Goal: Task Accomplishment & Management: Manage account settings

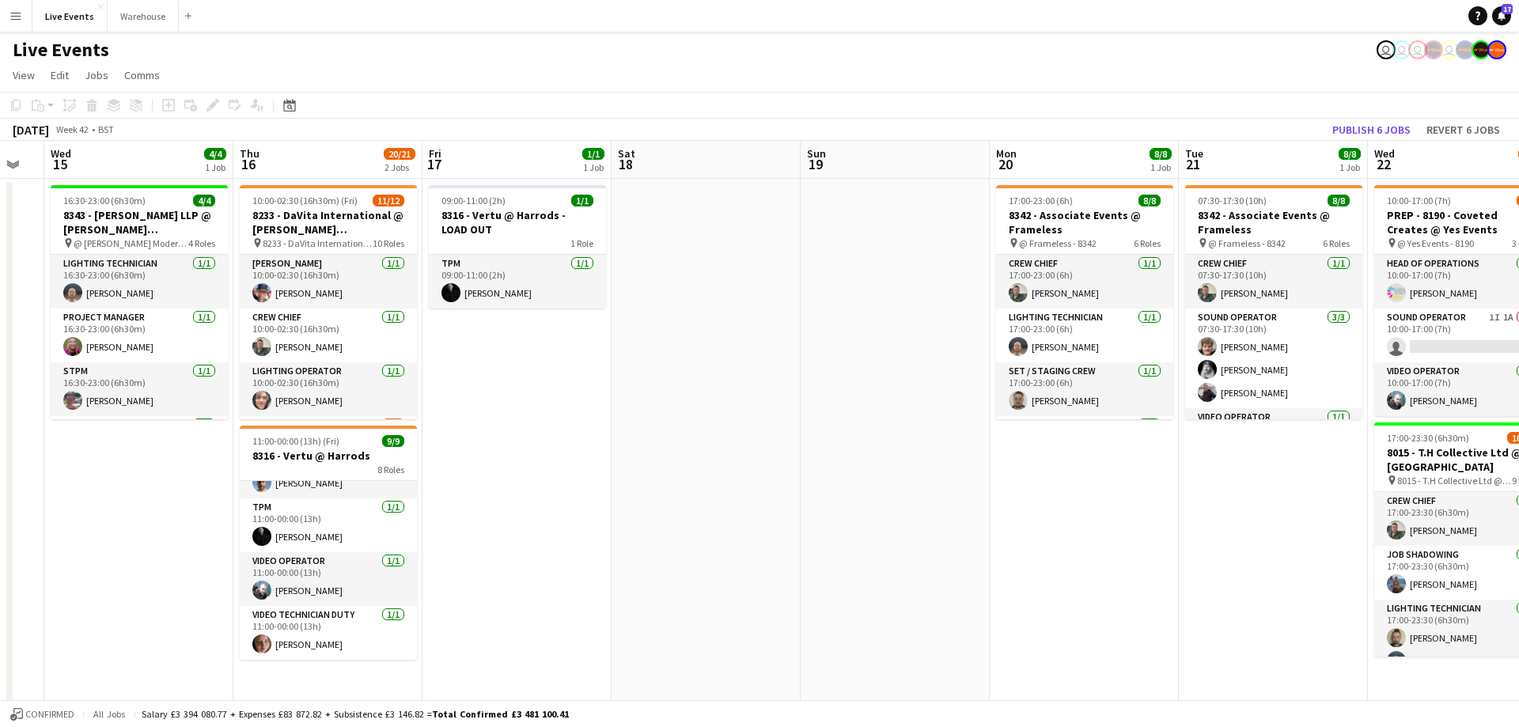
scroll to position [0, 716]
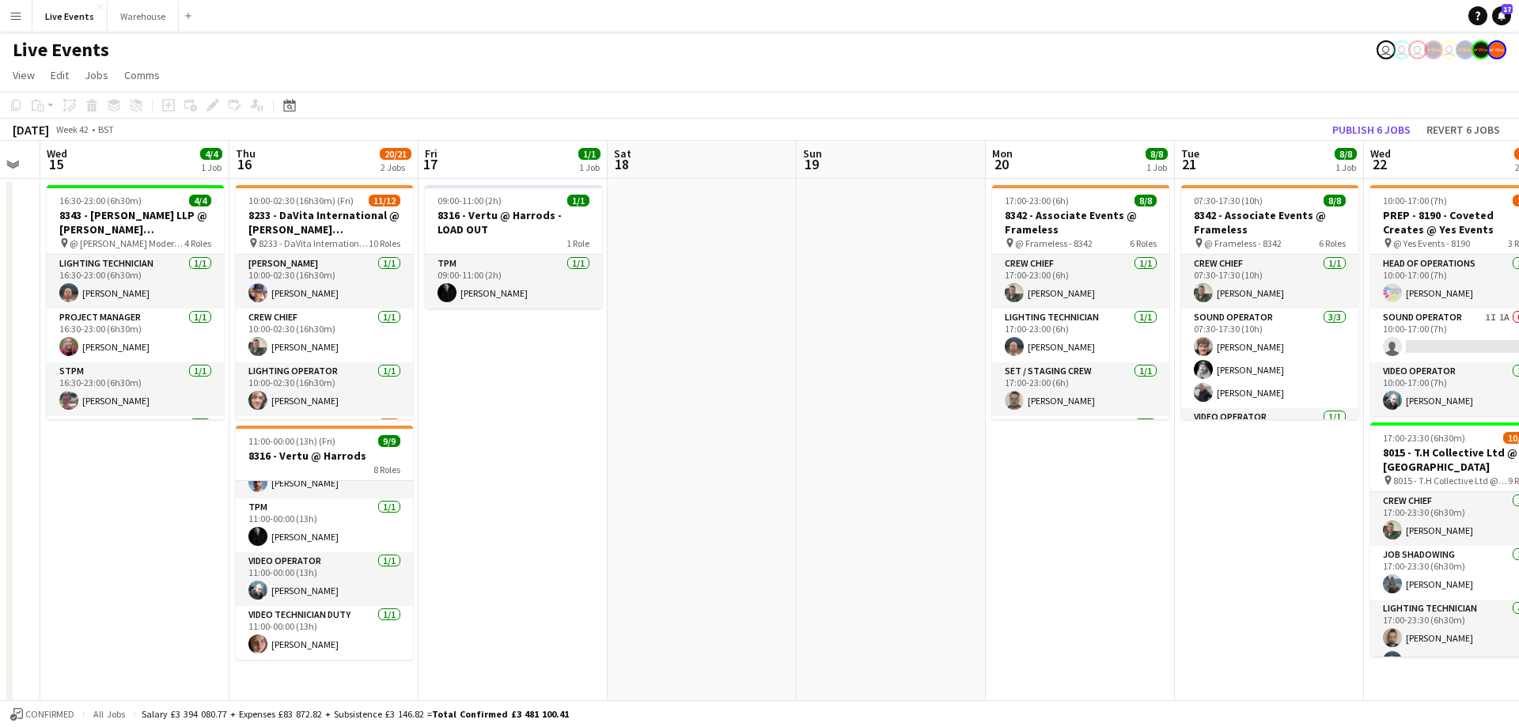
drag, startPoint x: 1187, startPoint y: 174, endPoint x: 871, endPoint y: 187, distance: 316.7
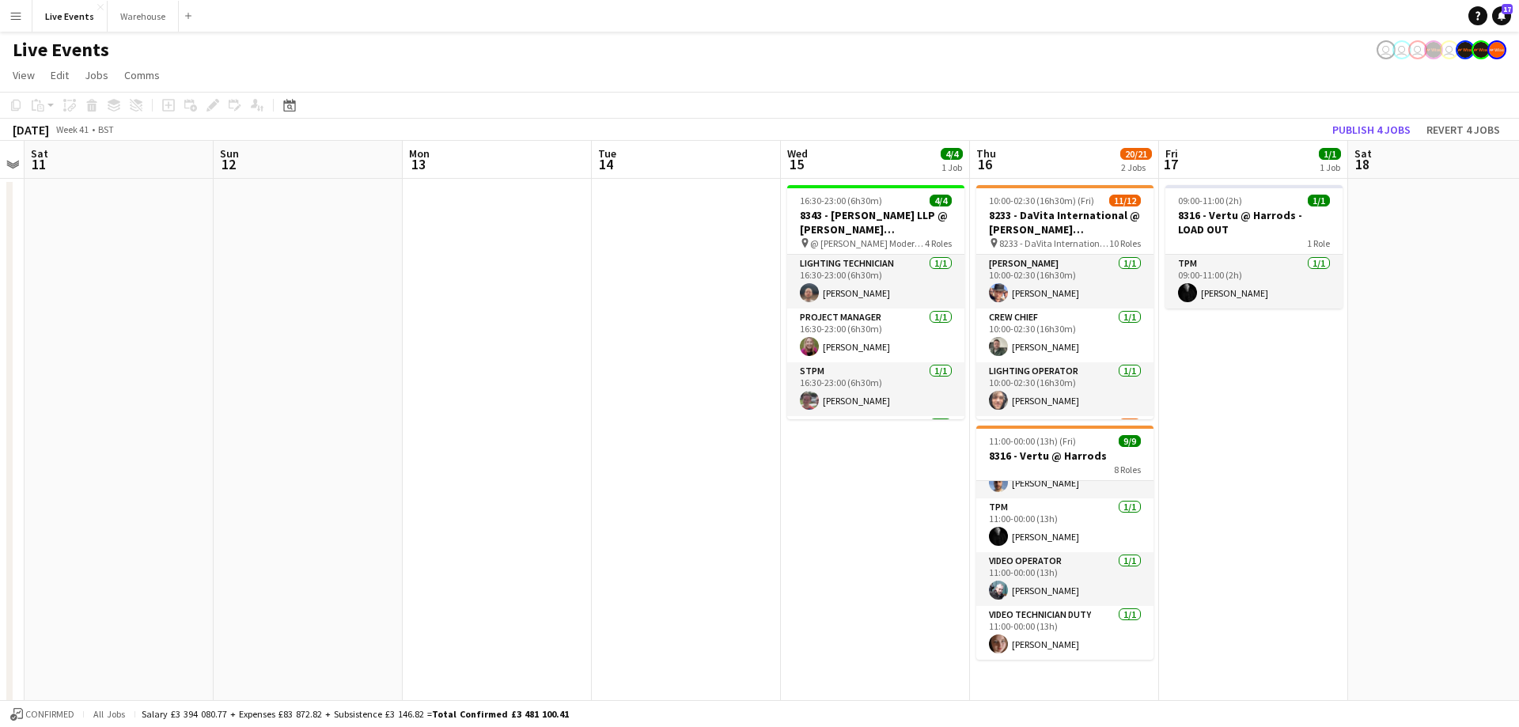
drag, startPoint x: 180, startPoint y: 157, endPoint x: 742, endPoint y: 200, distance: 564.1
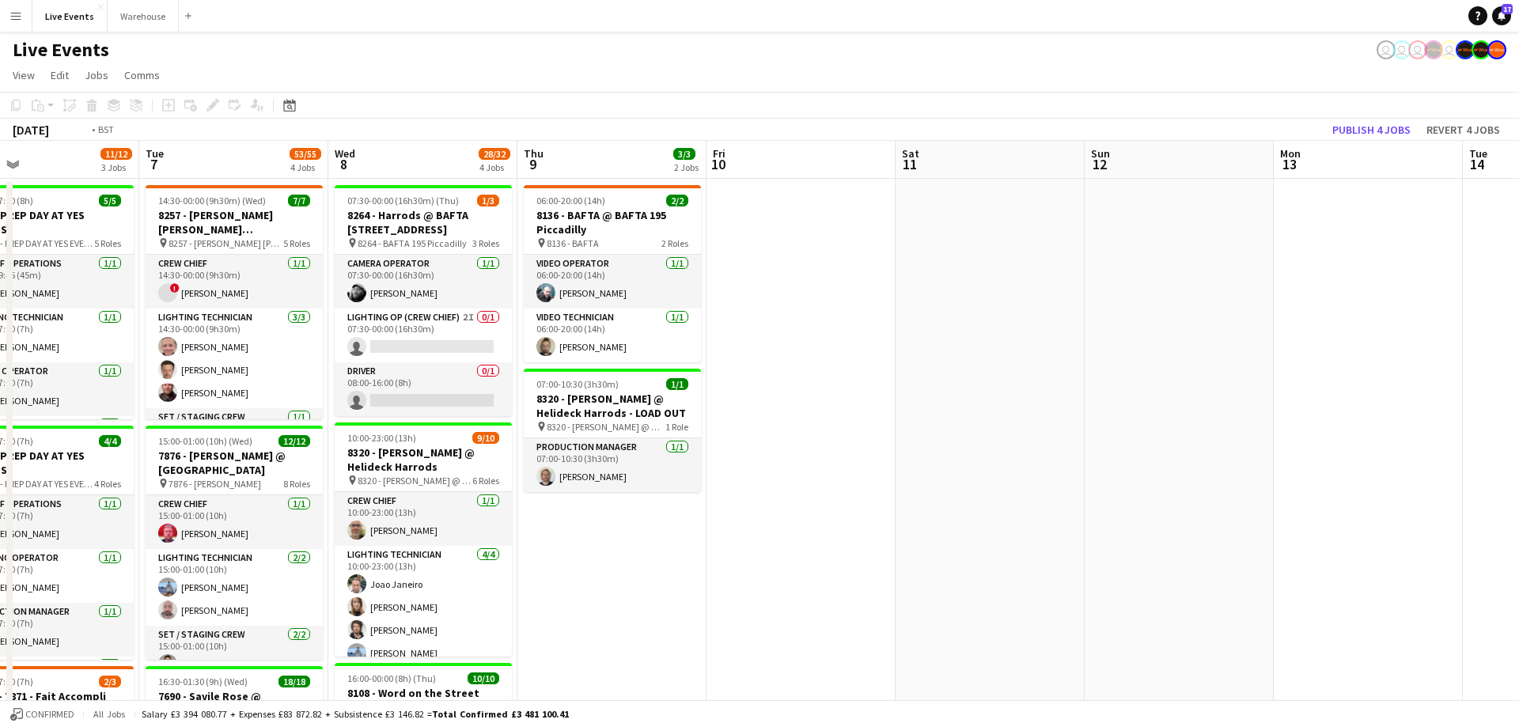
drag, startPoint x: 302, startPoint y: 172, endPoint x: 1135, endPoint y: 191, distance: 833.2
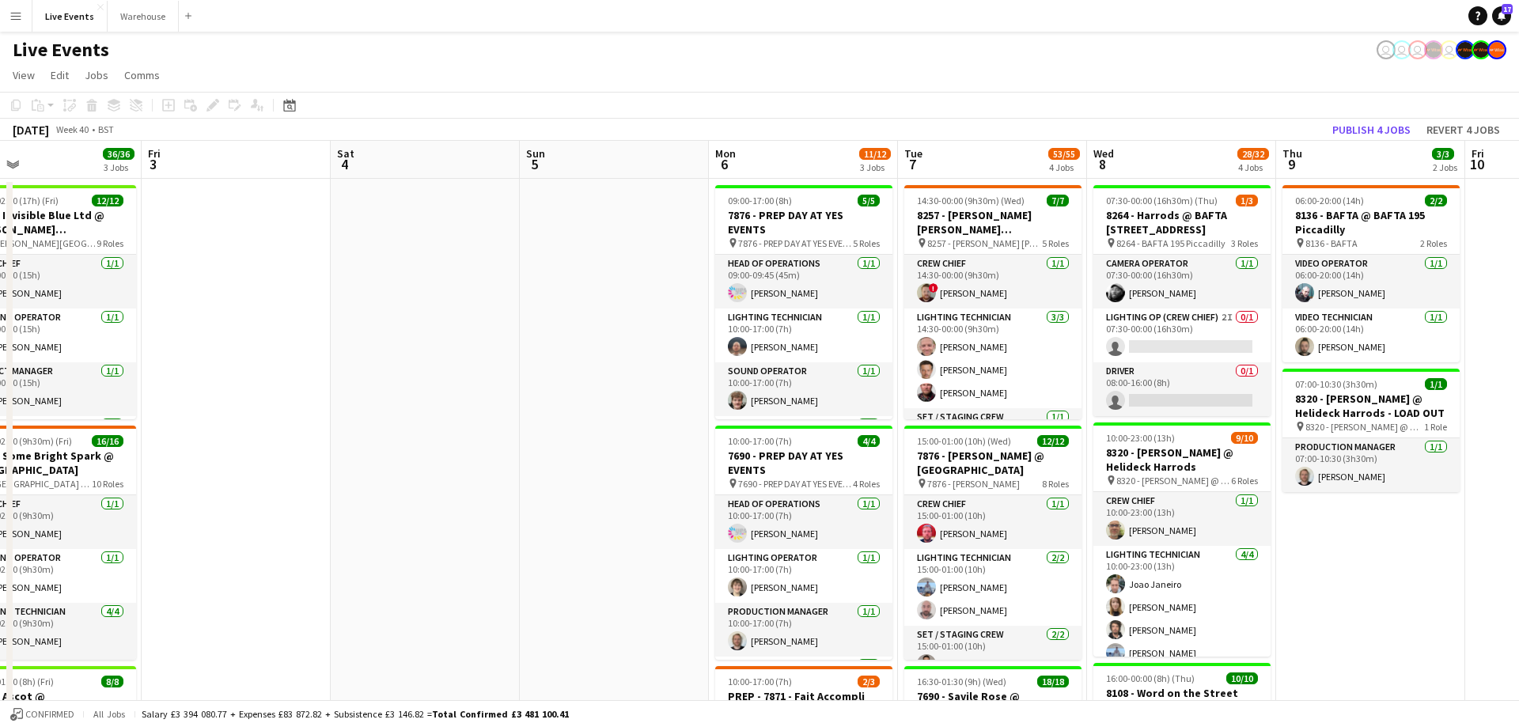
drag, startPoint x: 252, startPoint y: 146, endPoint x: 386, endPoint y: 183, distance: 138.8
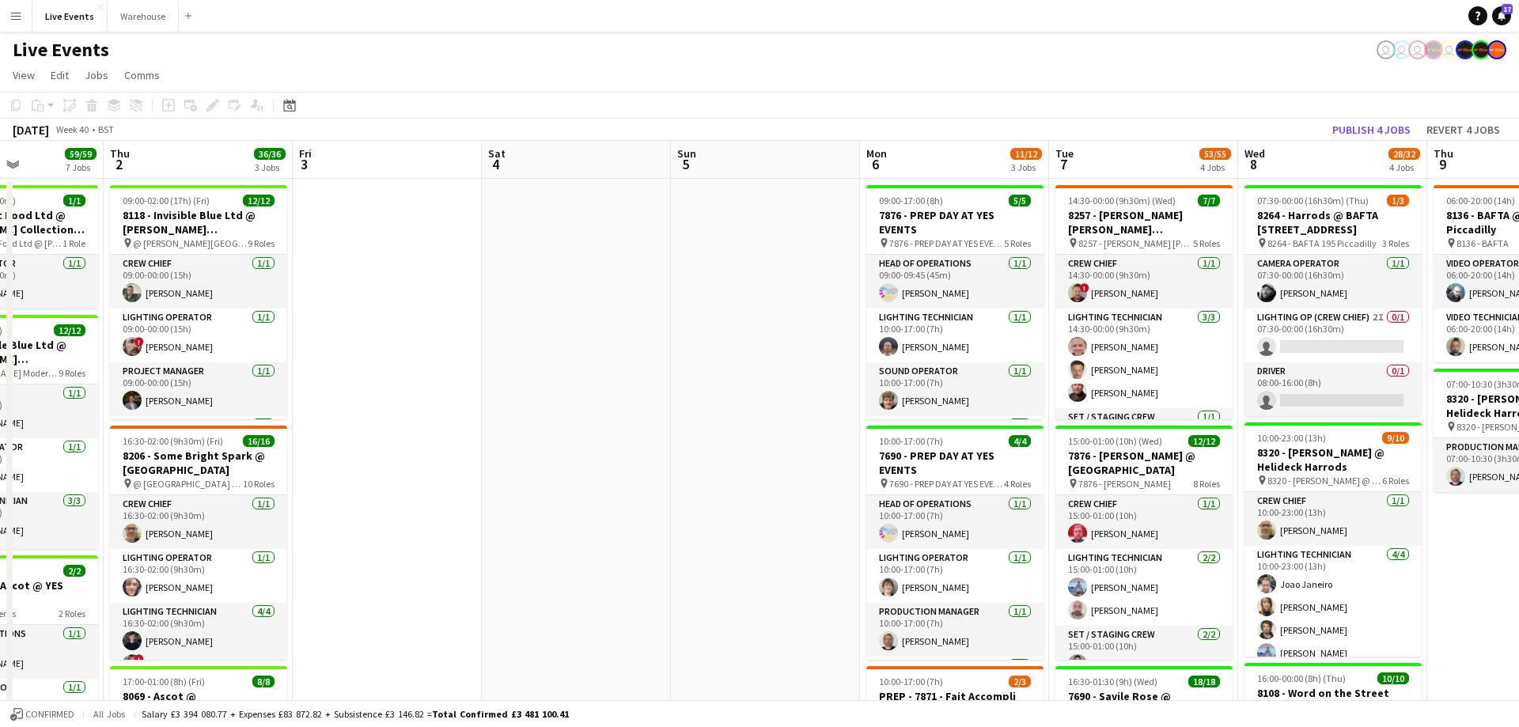
drag, startPoint x: 432, startPoint y: 181, endPoint x: 823, endPoint y: 204, distance: 392.2
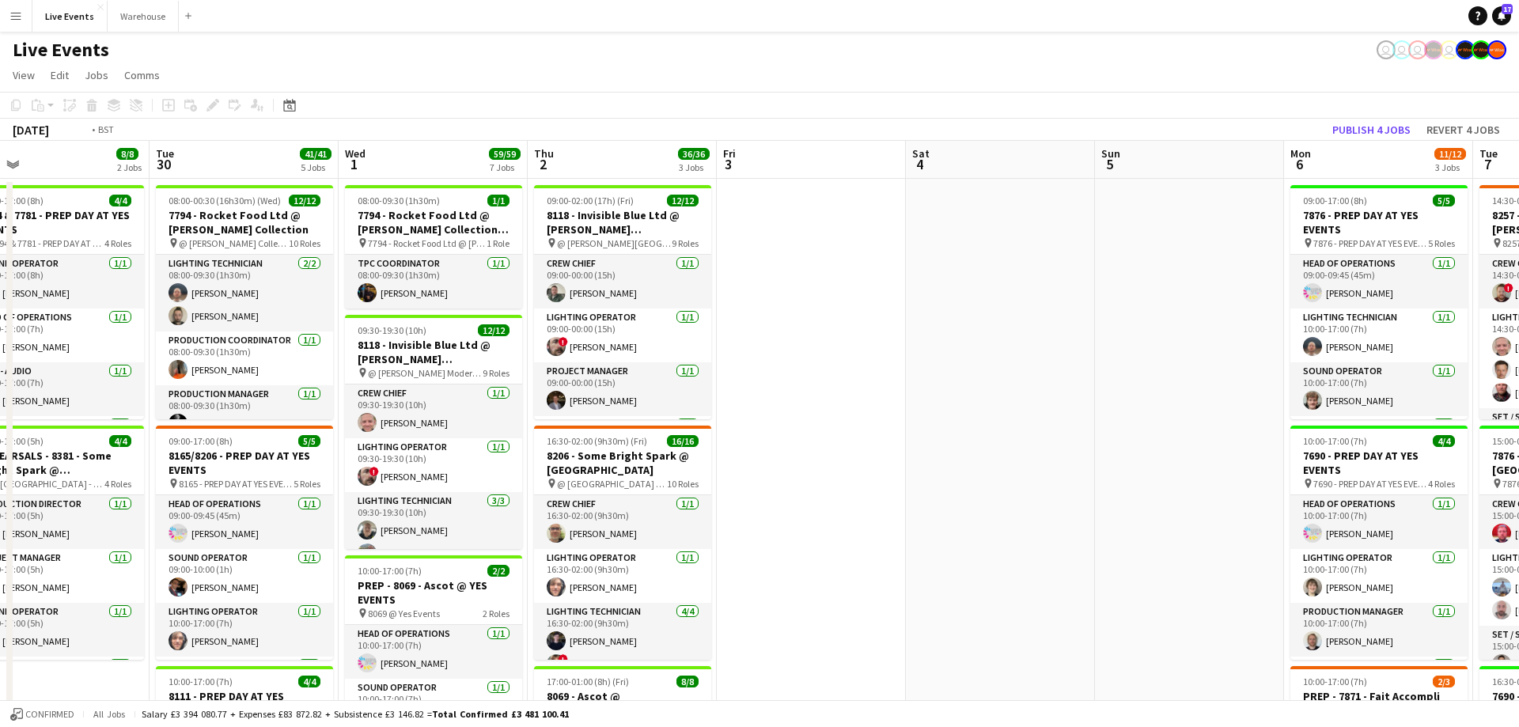
scroll to position [0, 340]
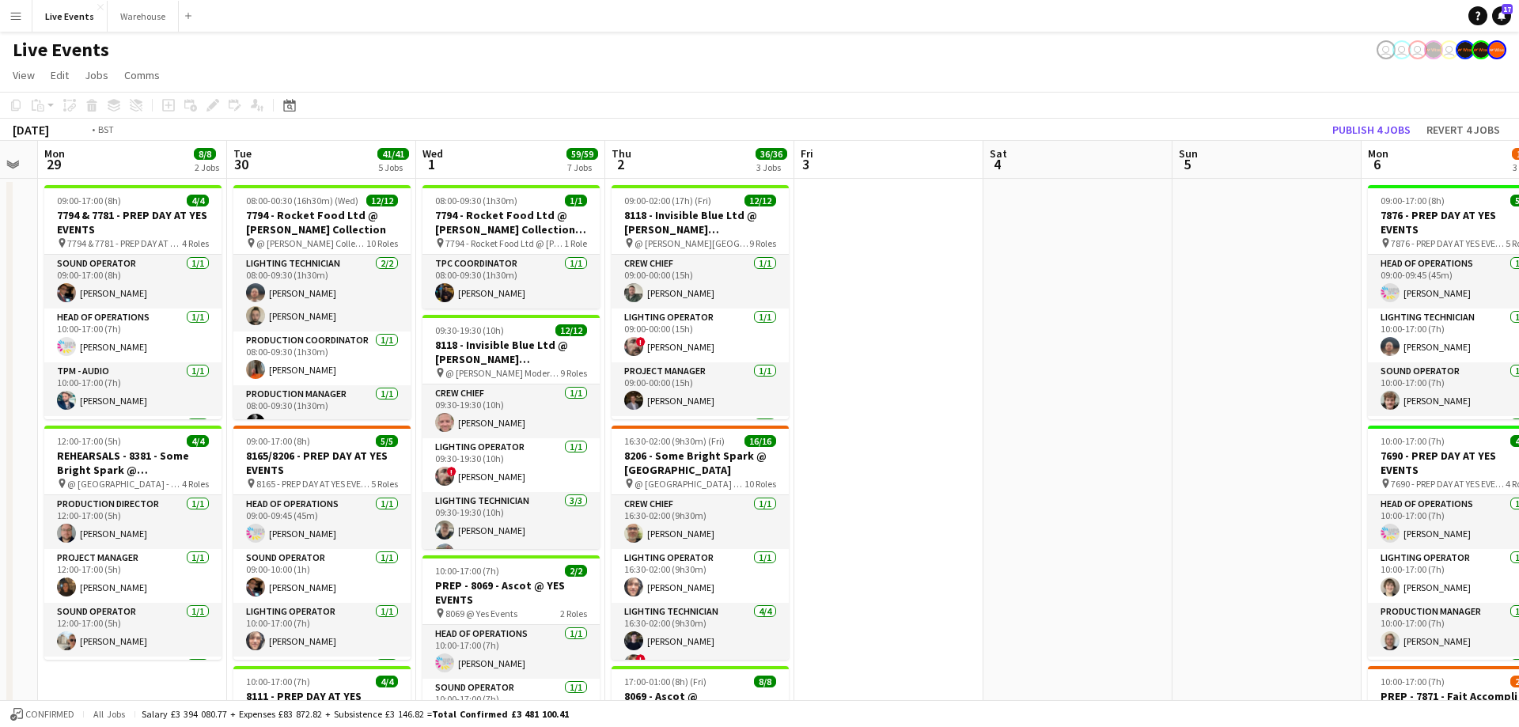
drag, startPoint x: 453, startPoint y: 167, endPoint x: 517, endPoint y: 172, distance: 63.5
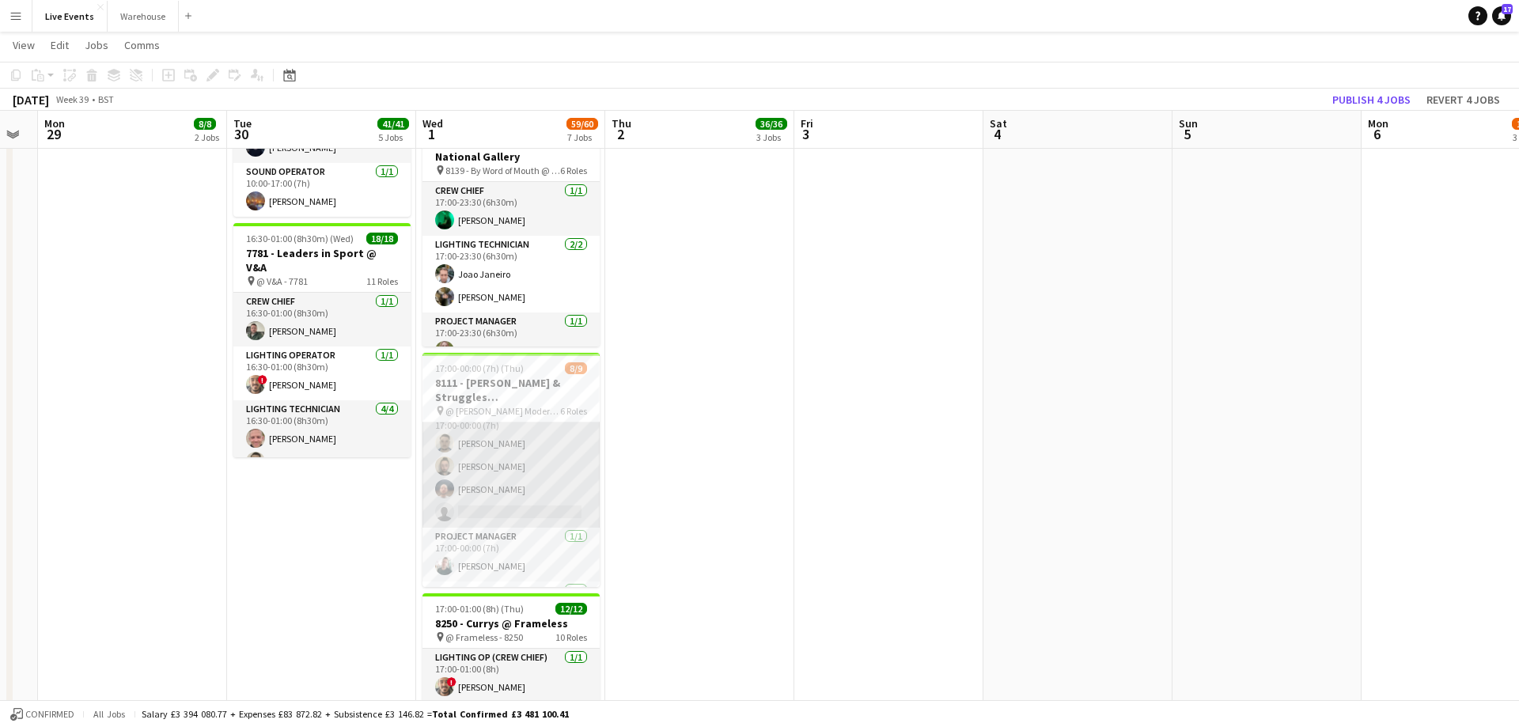
scroll to position [0, 0]
click at [539, 515] on app-card-role "Lighting Technician 1I [DATE] 17:00-00:00 (7h) [PERSON_NAME] [PERSON_NAME] [PER…" at bounding box center [510, 466] width 177 height 123
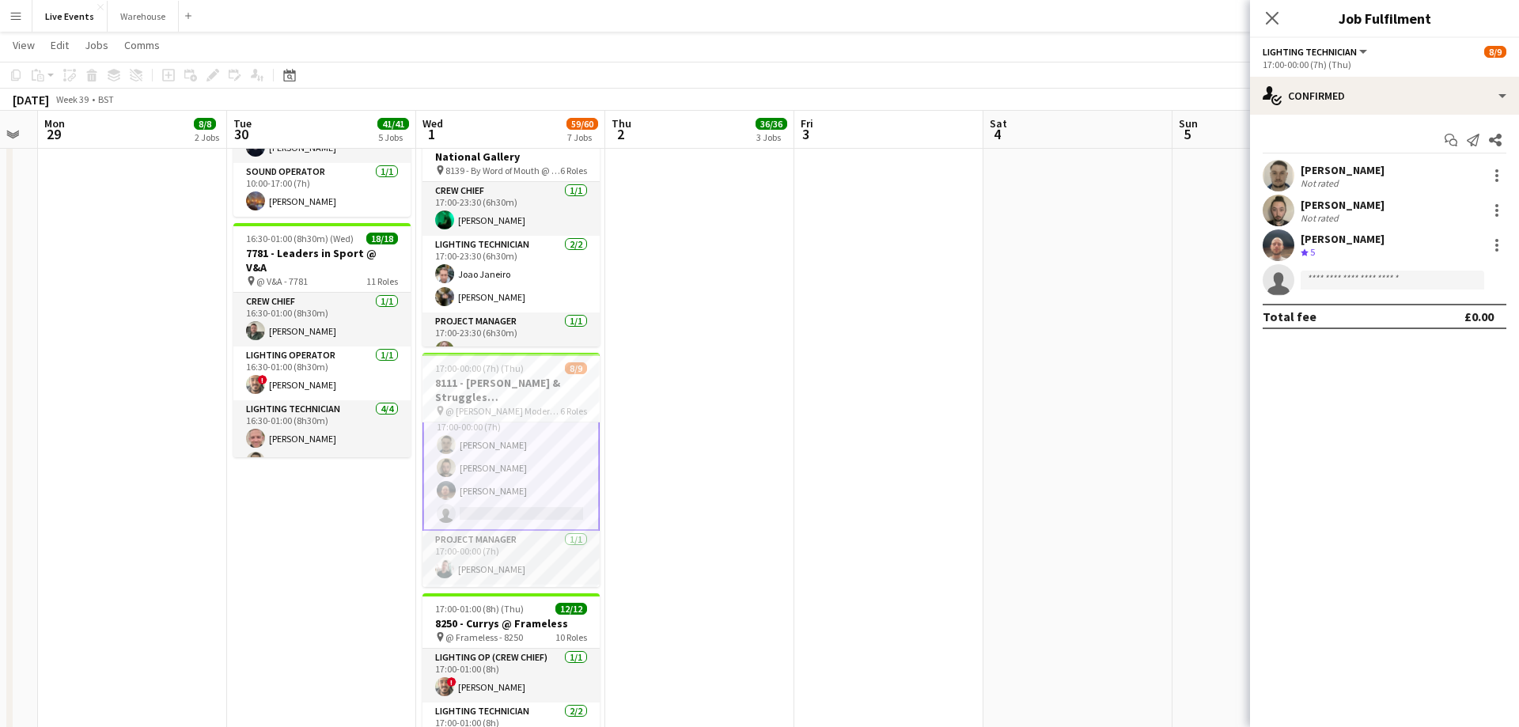
scroll to position [73, 0]
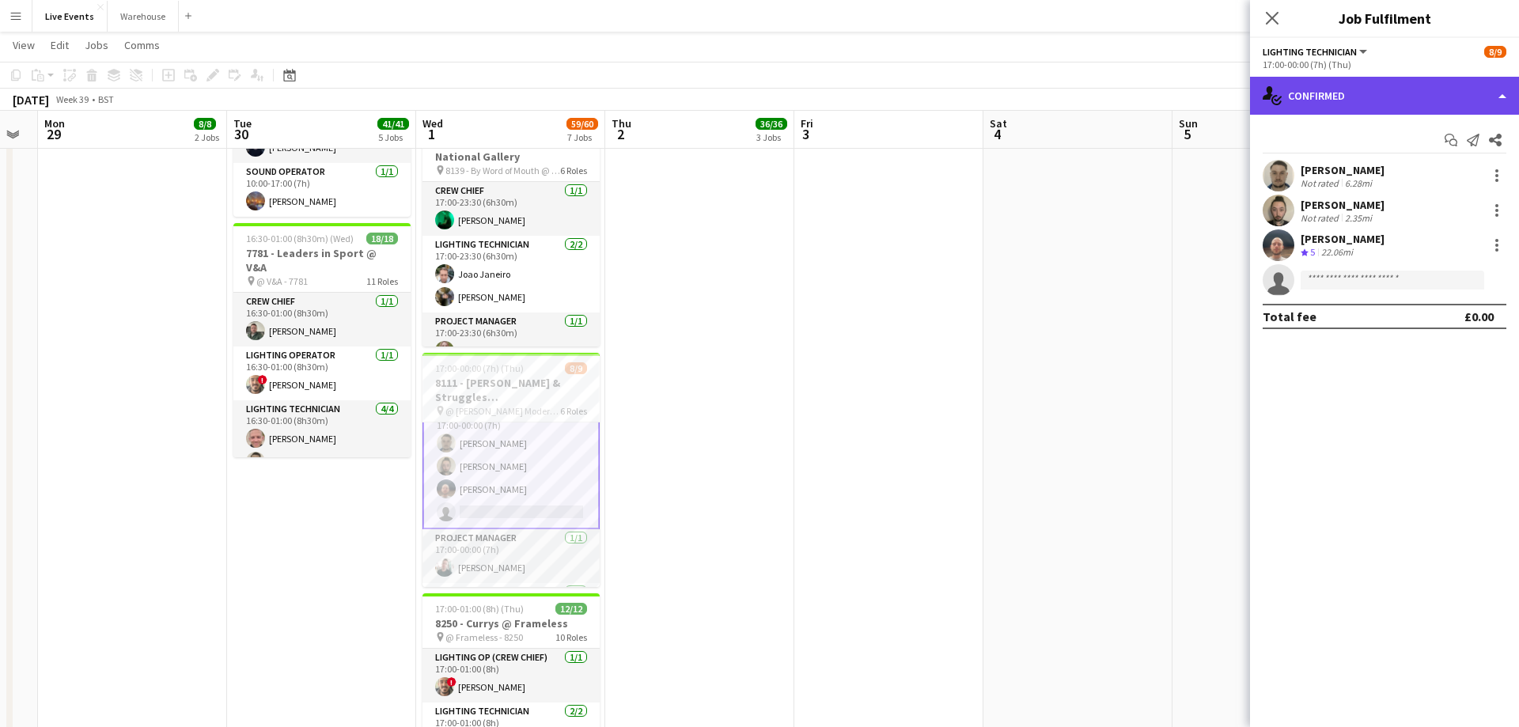
click at [1407, 97] on div "single-neutral-actions-check-2 Confirmed" at bounding box center [1384, 96] width 269 height 38
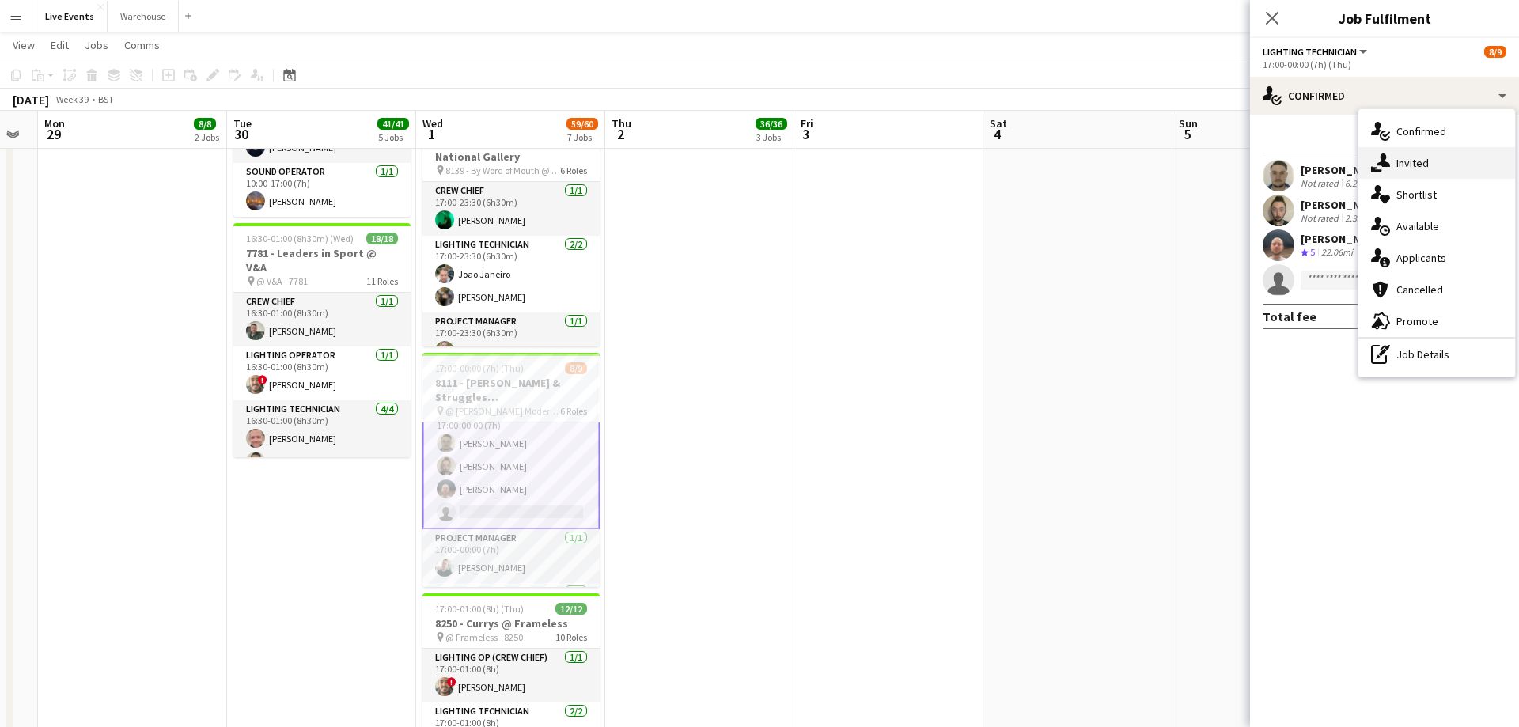
click at [1405, 158] on span "Invited" at bounding box center [1412, 163] width 32 height 14
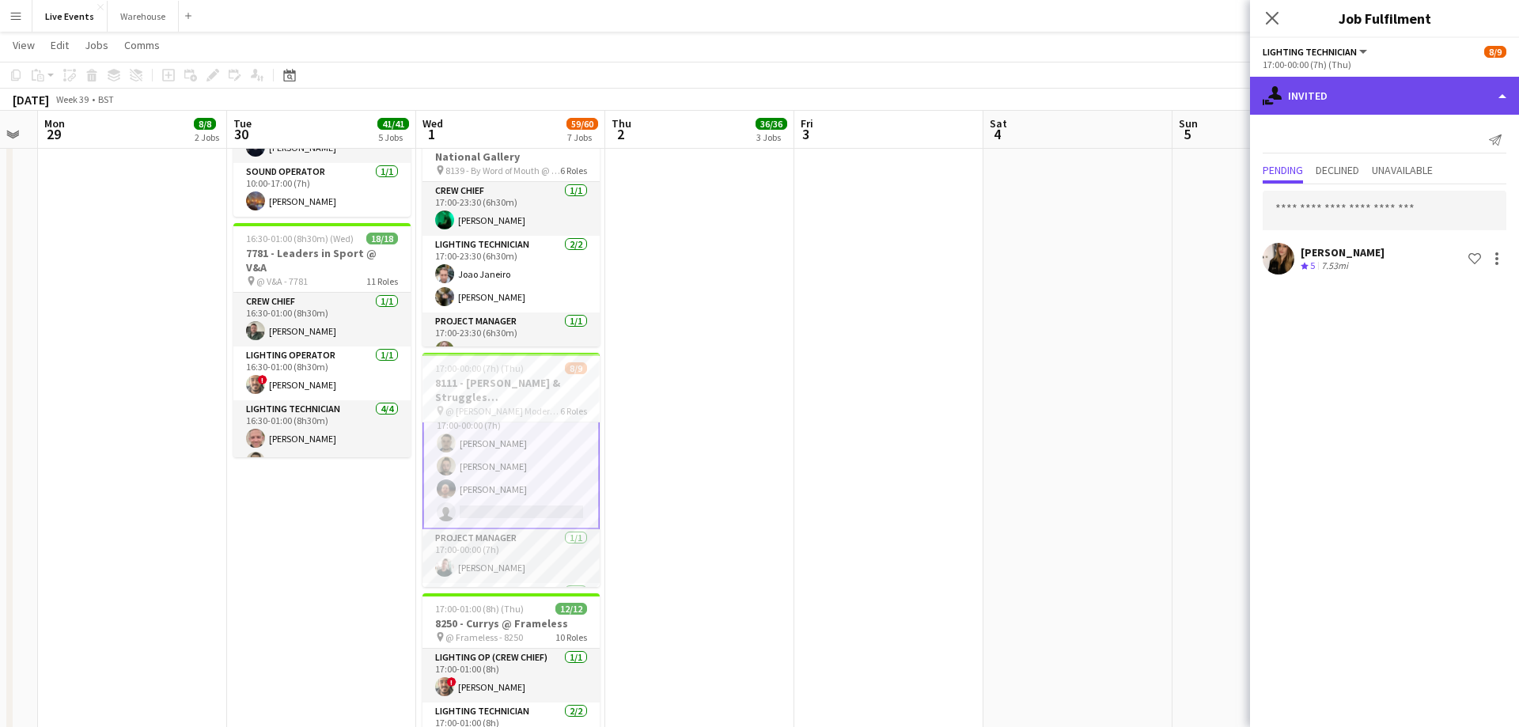
click at [1355, 102] on div "single-neutral-actions-share-1 Invited" at bounding box center [1384, 96] width 269 height 38
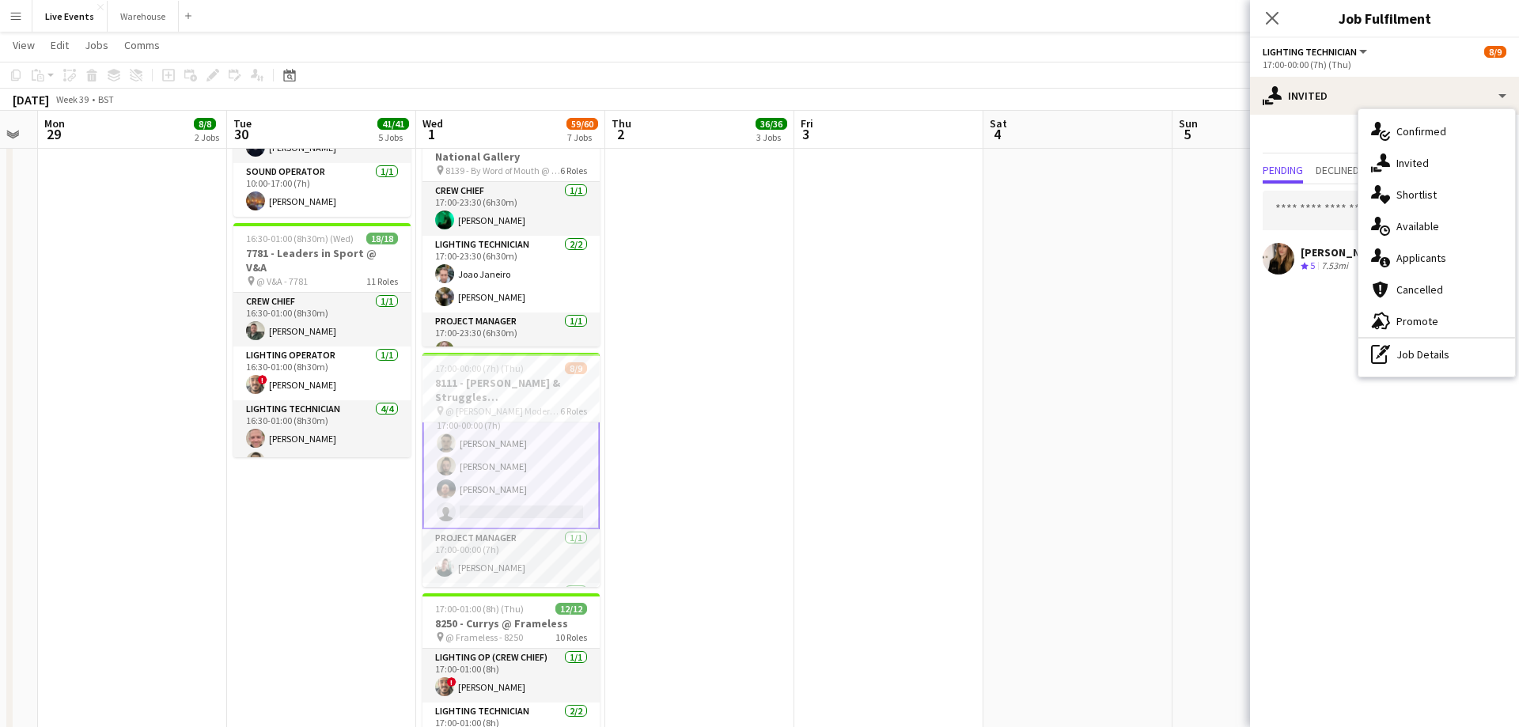
click at [1333, 362] on mat-expansion-panel "user-plus Invited Send notification Pending Declined Unavailable [PERSON_NAME] …" at bounding box center [1384, 421] width 269 height 612
